Goal: Task Accomplishment & Management: Complete application form

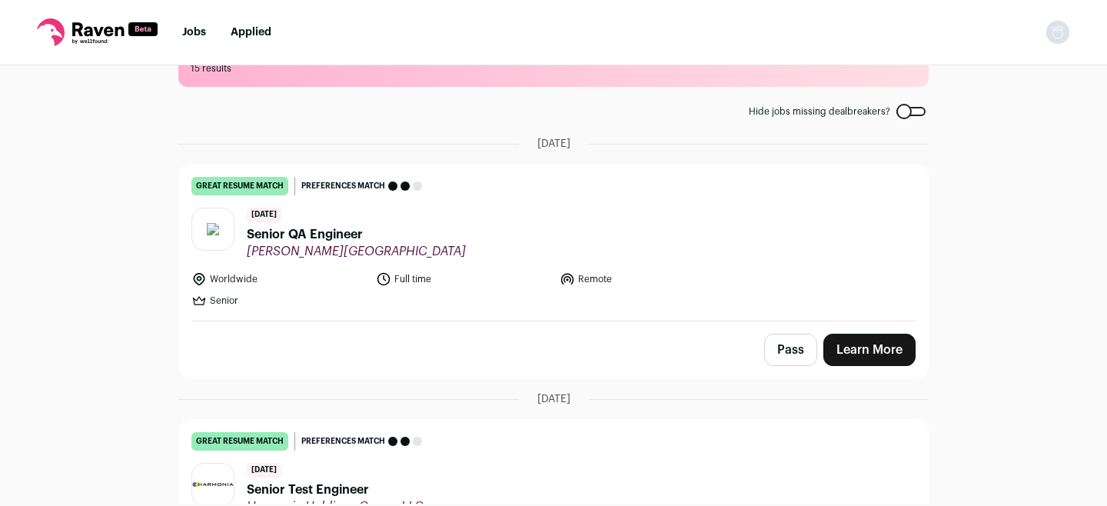
scroll to position [57, 0]
click at [866, 342] on link "Learn More" at bounding box center [869, 348] width 92 height 32
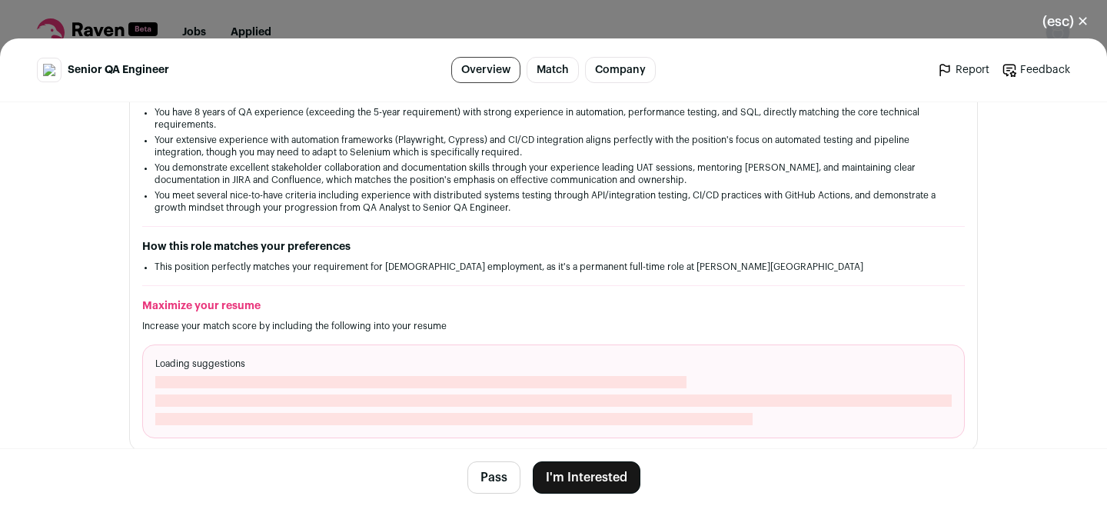
scroll to position [314, 0]
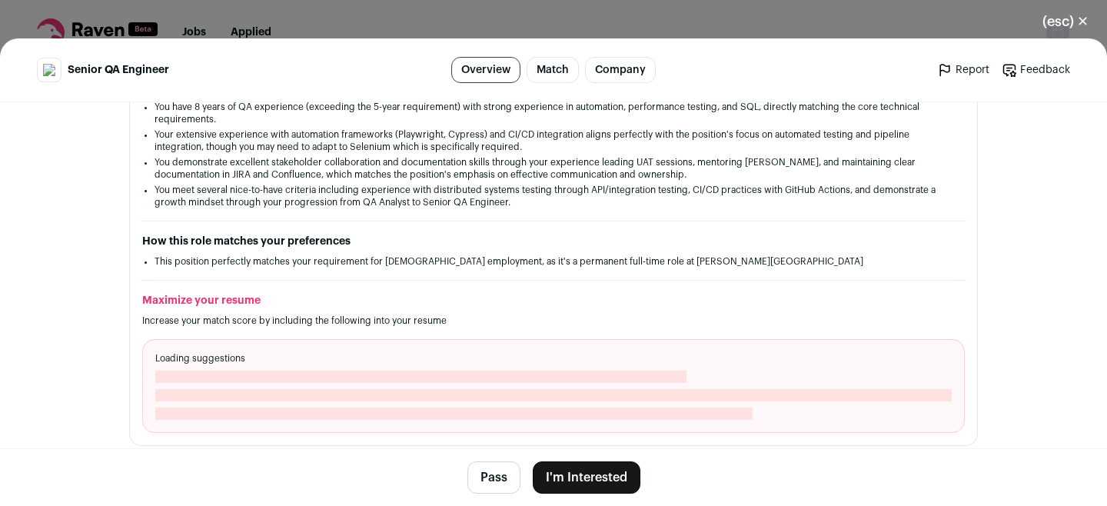
click at [579, 471] on button "I'm Interested" at bounding box center [587, 477] width 108 height 32
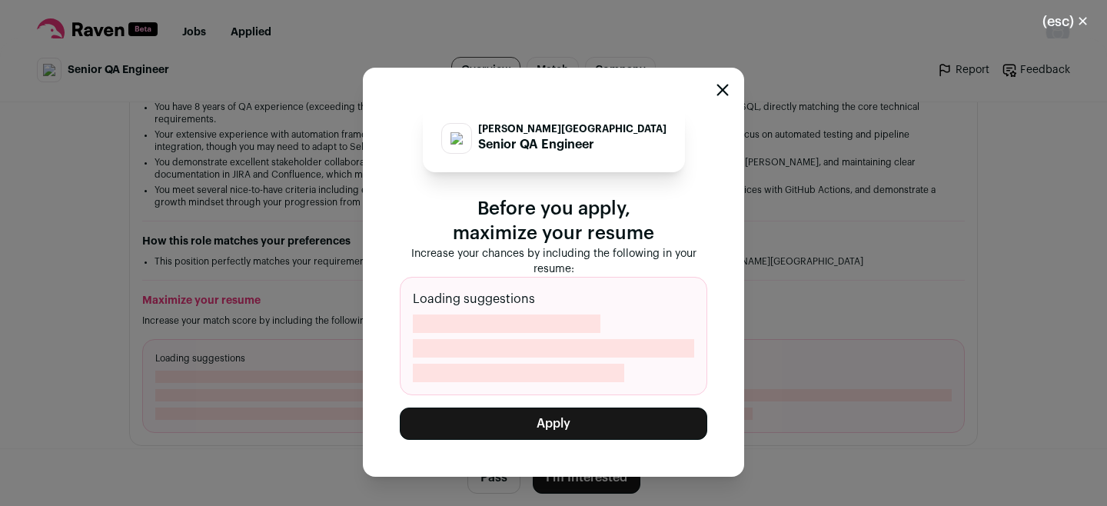
click at [589, 430] on button "Apply" at bounding box center [553, 423] width 307 height 32
